Goal: Obtain resource: Obtain resource

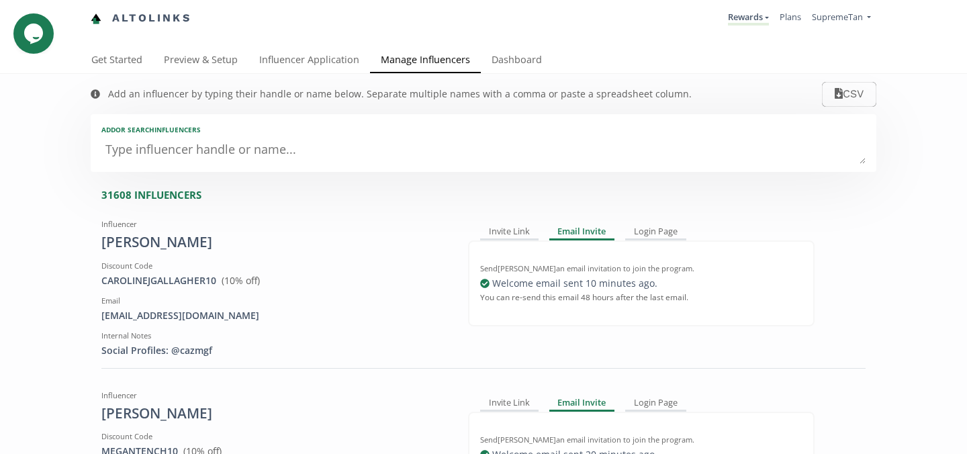
click at [208, 150] on textarea at bounding box center [483, 150] width 764 height 27
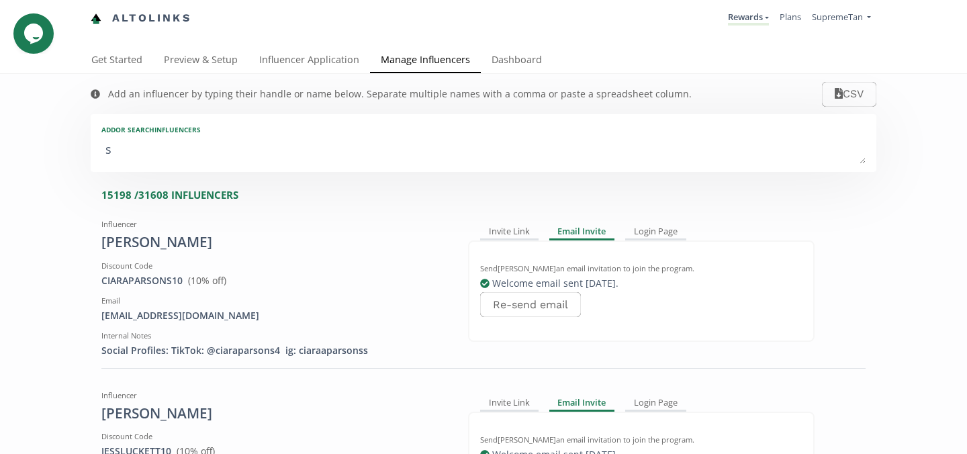
type textarea "si"
type input "si"
type input "SI"
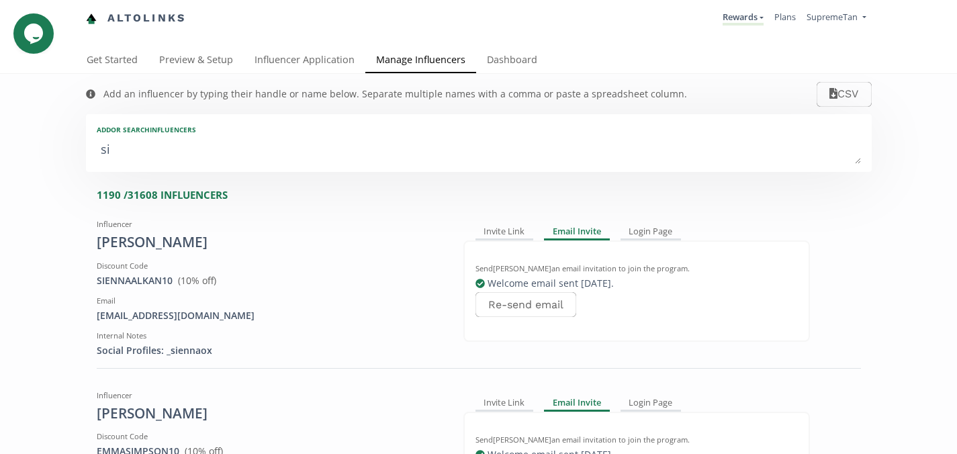
type textarea "sie"
type input "sie"
type input "SIE"
type textarea "sienn"
type input "sienn"
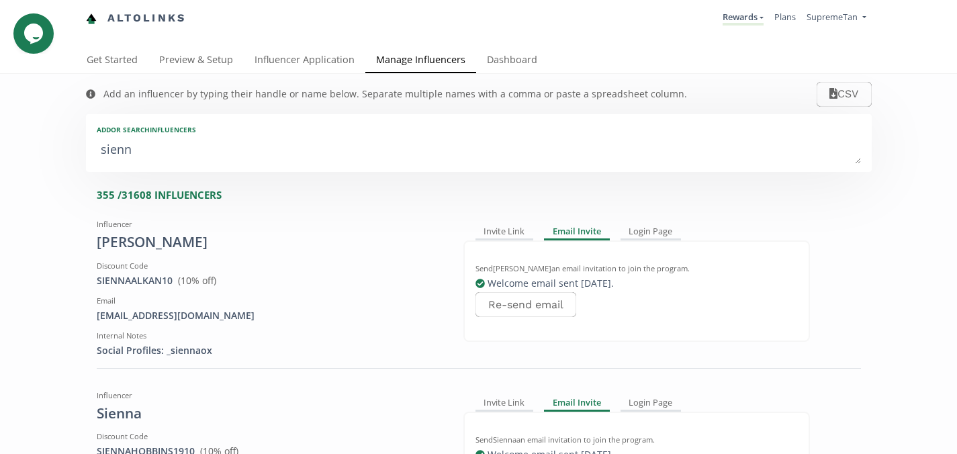
type input "SIENN"
type textarea "sienn"
click at [506, 234] on div "Invite Link" at bounding box center [505, 232] width 58 height 16
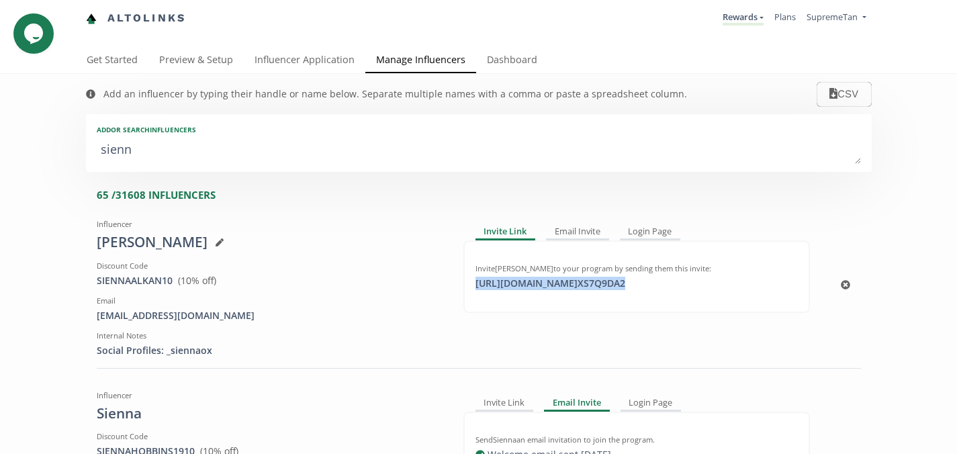
click at [518, 285] on div "[URL][DOMAIN_NAME] XS7Q9DA2 click to copy" at bounding box center [550, 283] width 166 height 13
copy div "[URL][DOMAIN_NAME] XS7Q9DA2"
